Goal: Go to known website: Go to known website

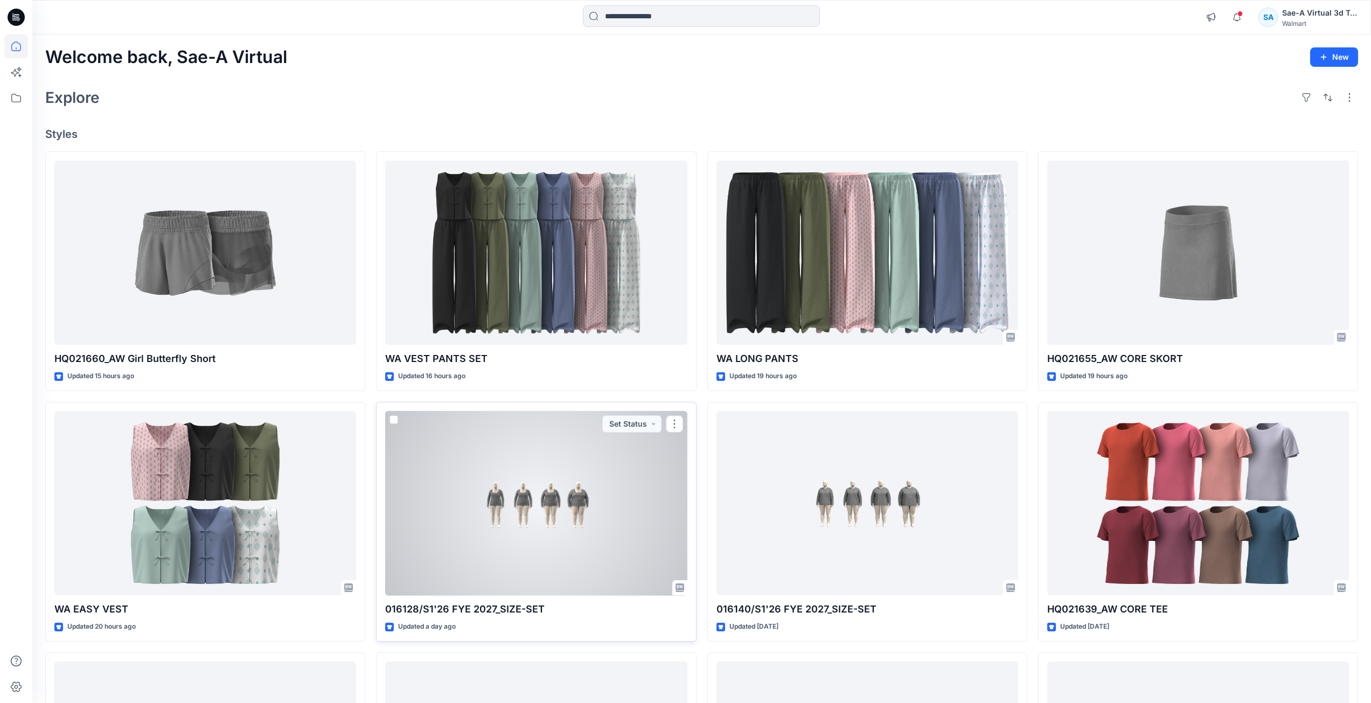
click at [453, 549] on div at bounding box center [536, 503] width 302 height 185
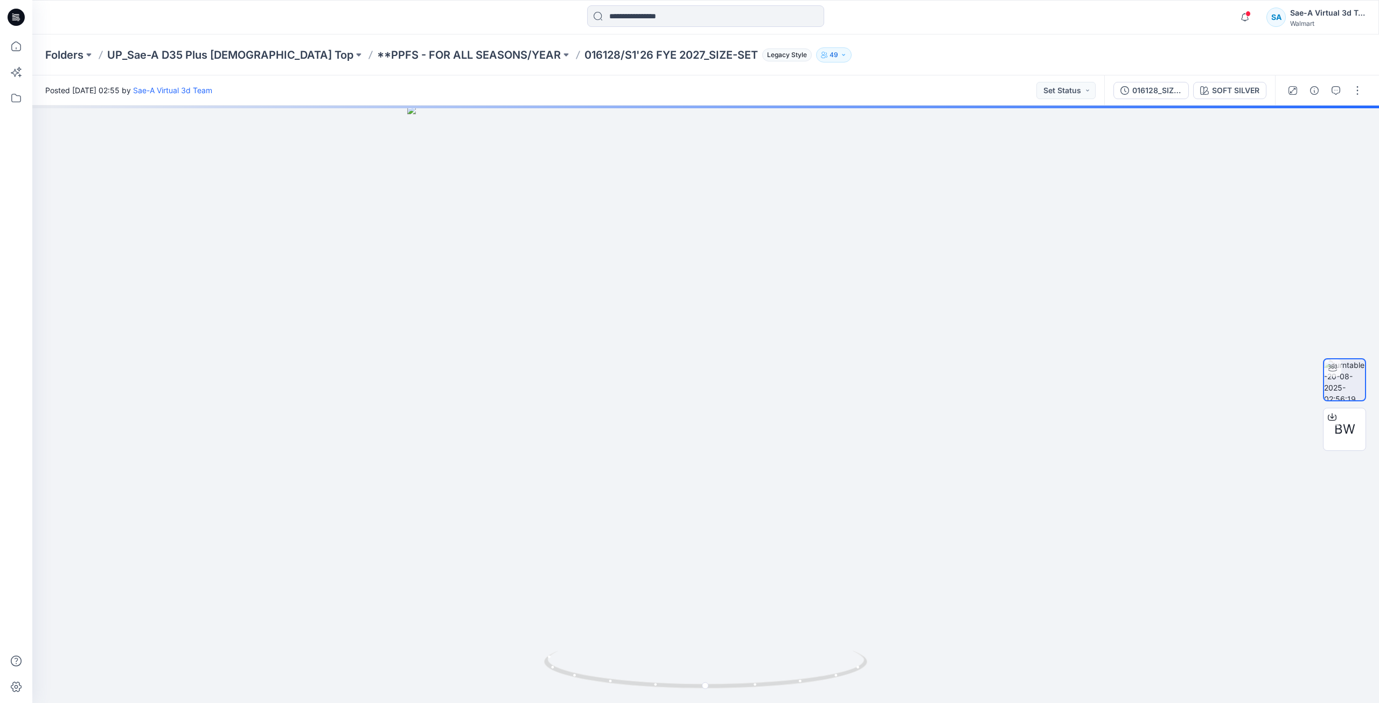
click at [25, 23] on div at bounding box center [16, 17] width 34 height 34
